Goal: Navigation & Orientation: Find specific page/section

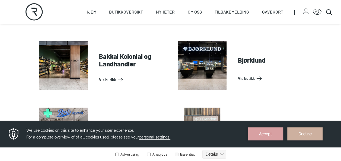
scroll to position [212, 0]
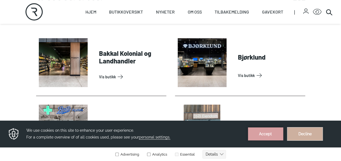
click at [296, 132] on button "Decline" at bounding box center [304, 133] width 35 height 13
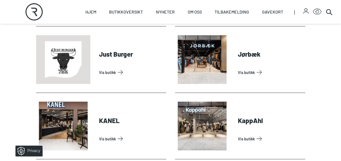
scroll to position [614, 0]
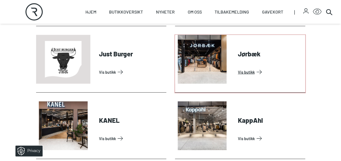
click at [250, 73] on link "Vis butikk" at bounding box center [270, 72] width 65 height 9
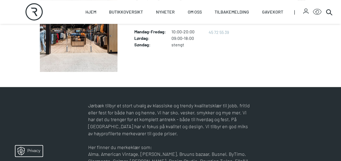
scroll to position [166, 0]
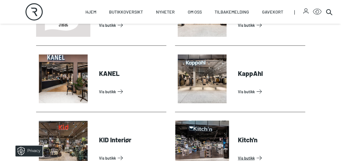
scroll to position [662, 0]
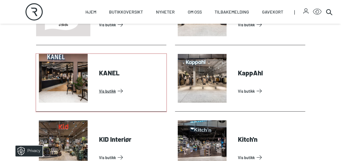
click at [110, 87] on link "Vis butikk" at bounding box center [131, 91] width 65 height 9
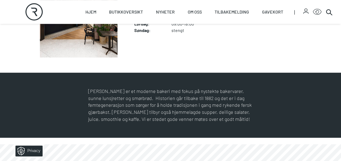
scroll to position [180, 0]
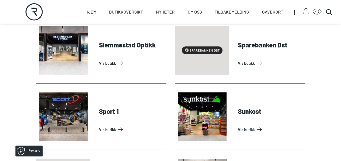
scroll to position [1551, 0]
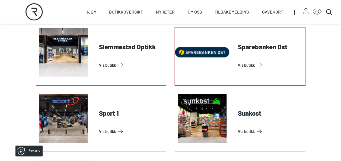
click at [238, 61] on link "Vis butikk" at bounding box center [270, 65] width 65 height 9
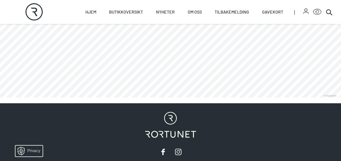
scroll to position [337, 0]
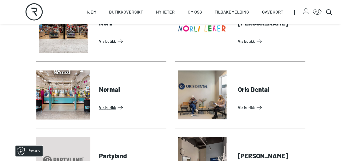
scroll to position [1110, 0]
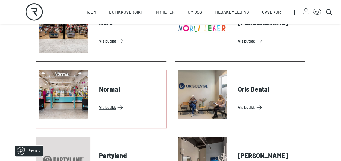
click at [99, 103] on link "Vis butikk" at bounding box center [131, 107] width 65 height 9
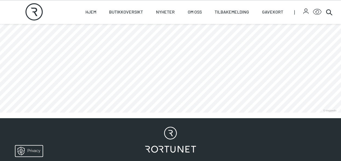
scroll to position [347, 0]
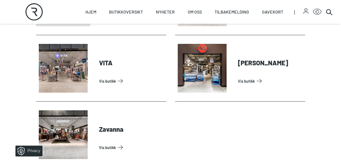
scroll to position [1735, 0]
